Goal: Information Seeking & Learning: Learn about a topic

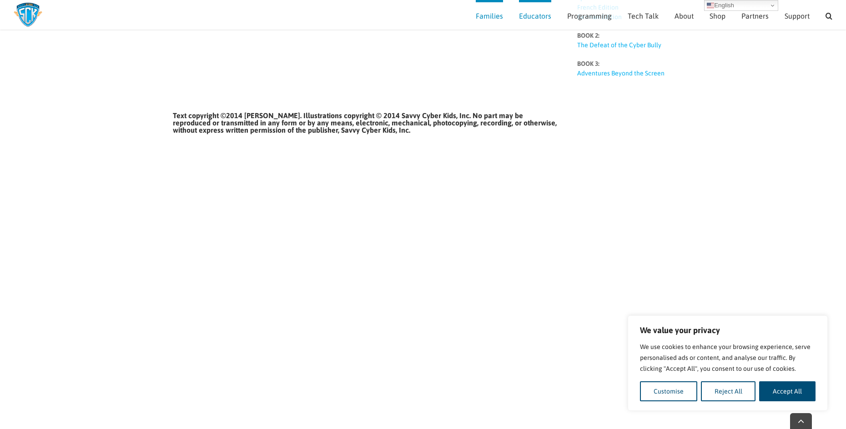
scroll to position [505, 0]
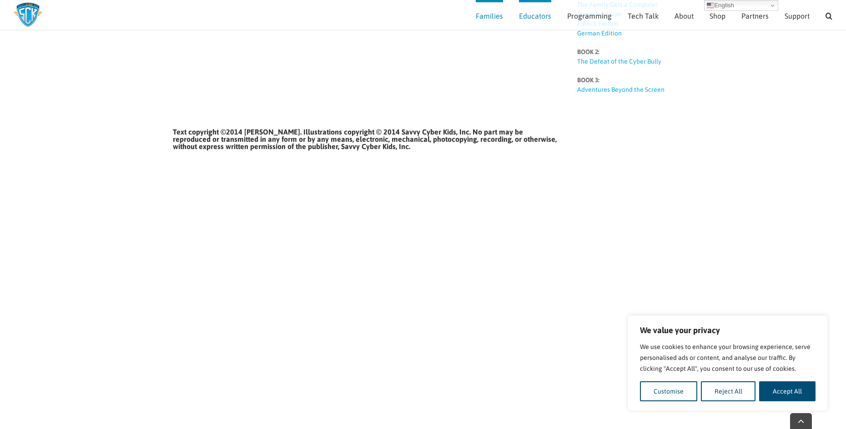
scroll to position [447, 0]
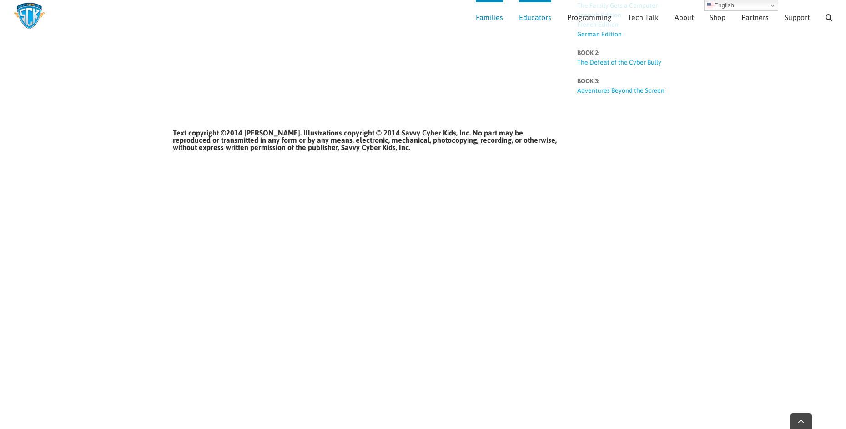
scroll to position [442, 0]
